Goal: Find specific page/section: Find specific page/section

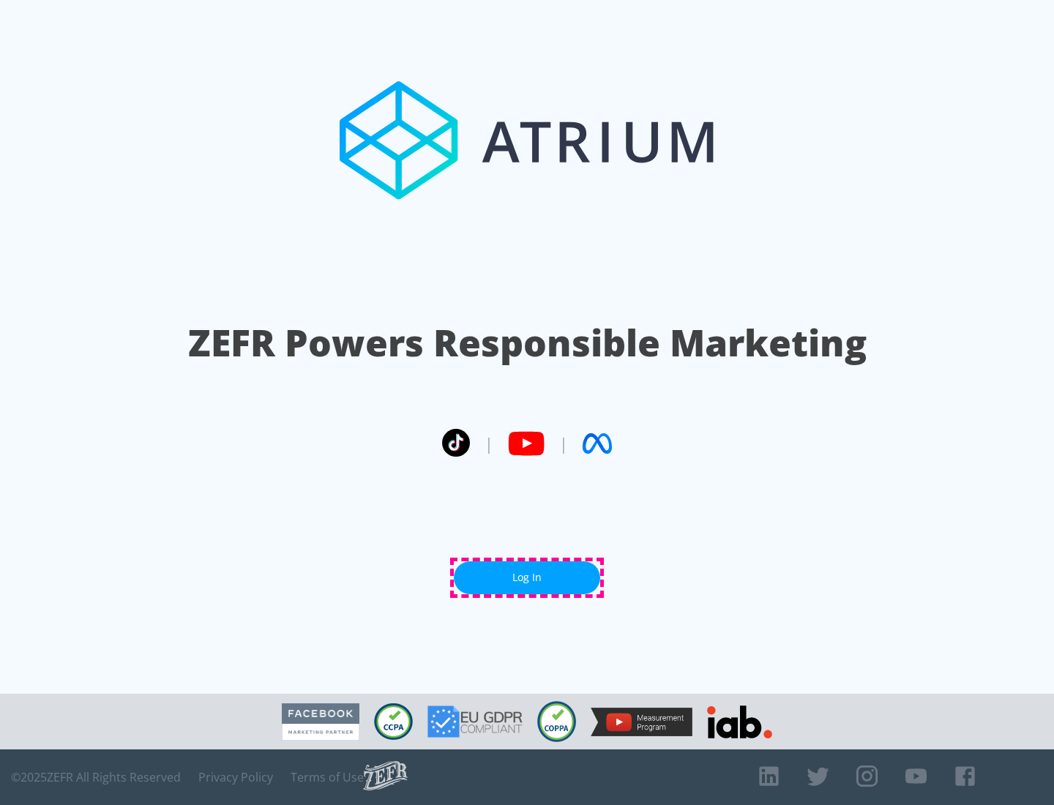
click at [527, 578] on link "Log In" at bounding box center [527, 577] width 146 height 33
